Goal: Task Accomplishment & Management: Manage account settings

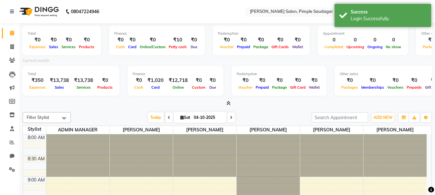
click at [274, 13] on input "text" at bounding box center [294, 12] width 93 height 6
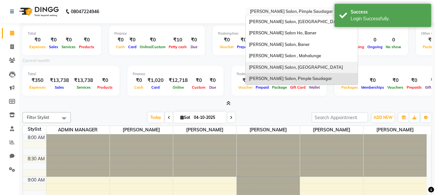
click at [280, 68] on span "[PERSON_NAME] Salon, [GEOGRAPHIC_DATA]" at bounding box center [296, 67] width 94 height 5
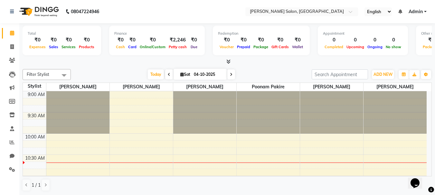
click at [230, 62] on icon at bounding box center [228, 61] width 4 height 5
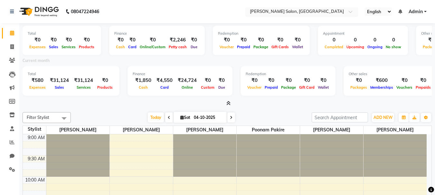
click at [272, 13] on input "text" at bounding box center [294, 12] width 93 height 6
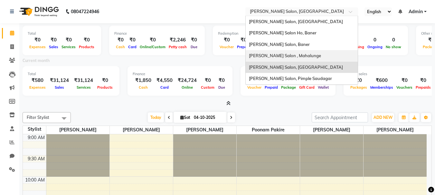
click at [293, 57] on span "Varad Salon , Mahalunge" at bounding box center [285, 55] width 72 height 5
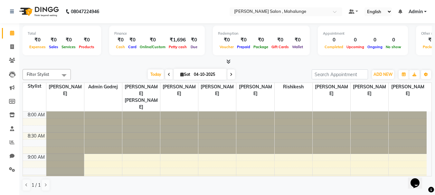
click at [229, 61] on icon at bounding box center [228, 61] width 4 height 5
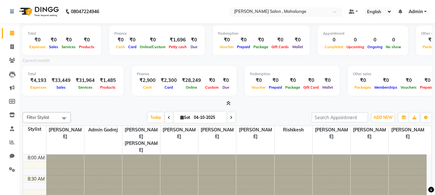
click at [248, 15] on div "Select Location × Varad Salon , Mahalunge" at bounding box center [285, 11] width 113 height 9
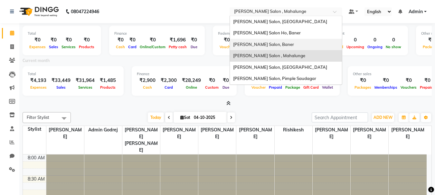
click at [255, 43] on span "Varad Salon, Baner" at bounding box center [263, 44] width 61 height 5
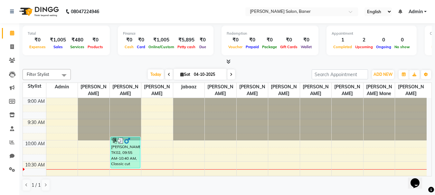
click at [228, 61] on icon at bounding box center [228, 61] width 4 height 5
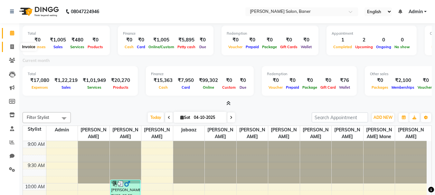
click at [12, 47] on icon at bounding box center [12, 46] width 4 height 5
select select "7115"
select select "service"
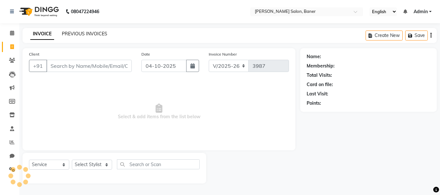
click at [76, 31] on link "PREVIOUS INVOICES" at bounding box center [84, 34] width 45 height 6
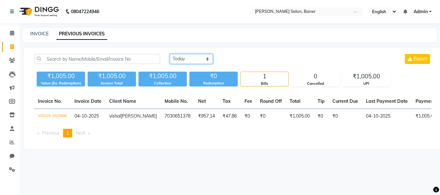
click at [187, 58] on select "Today Yesterday Custom Range" at bounding box center [191, 59] width 43 height 10
select select "yesterday"
click at [170, 54] on select "Today Yesterday Custom Range" at bounding box center [191, 59] width 43 height 10
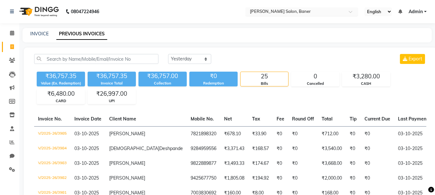
click at [283, 12] on input "text" at bounding box center [294, 12] width 93 height 6
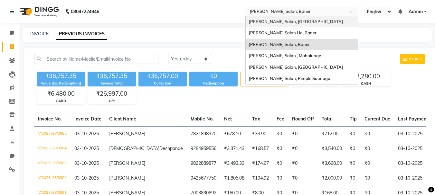
click at [277, 23] on span "[PERSON_NAME] Salon, [GEOGRAPHIC_DATA]" at bounding box center [296, 21] width 94 height 5
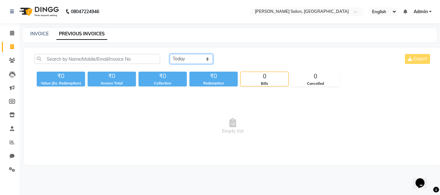
click at [196, 59] on select "Today Yesterday Custom Range" at bounding box center [191, 59] width 43 height 10
select select "yesterday"
click at [170, 54] on select "Today Yesterday Custom Range" at bounding box center [191, 59] width 43 height 10
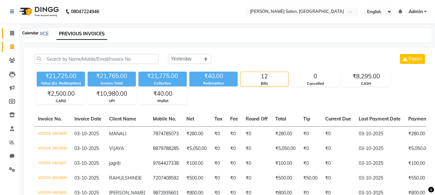
click at [11, 32] on icon at bounding box center [12, 33] width 4 height 5
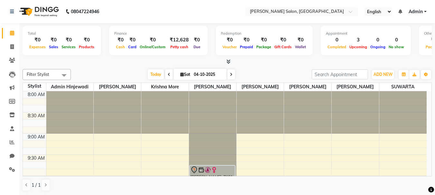
click at [227, 61] on icon at bounding box center [228, 61] width 4 height 5
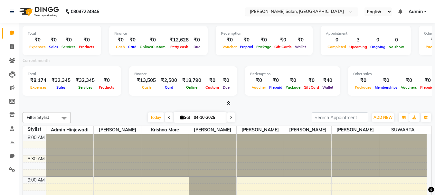
click at [290, 13] on input "text" at bounding box center [294, 12] width 93 height 6
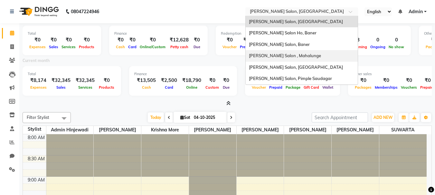
click at [280, 59] on div "Varad Salon , Mahalunge" at bounding box center [302, 56] width 112 height 12
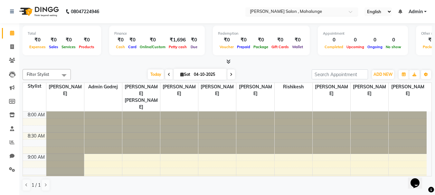
click at [291, 12] on input "text" at bounding box center [294, 12] width 93 height 6
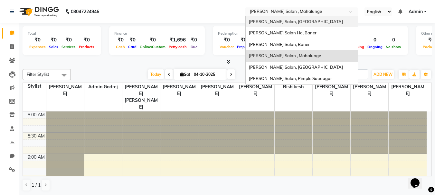
click at [287, 22] on span "[PERSON_NAME] Salon, [GEOGRAPHIC_DATA]" at bounding box center [296, 21] width 94 height 5
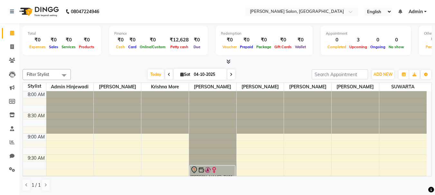
click at [230, 61] on icon at bounding box center [228, 61] width 4 height 5
